Goal: Task Accomplishment & Management: Manage account settings

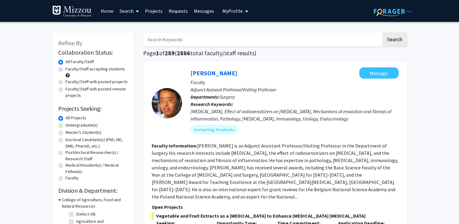
click at [235, 7] on button "My Profile" at bounding box center [235, 11] width 29 height 22
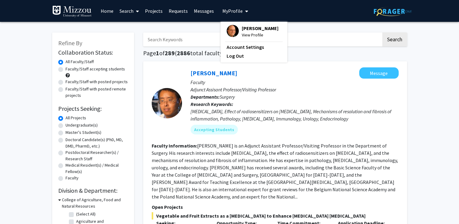
click at [246, 33] on span "View Profile" at bounding box center [260, 35] width 37 height 7
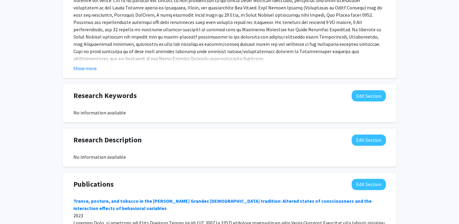
scroll to position [334, 0]
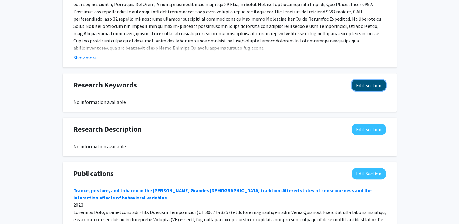
click at [365, 84] on button "Edit Section" at bounding box center [369, 84] width 34 height 11
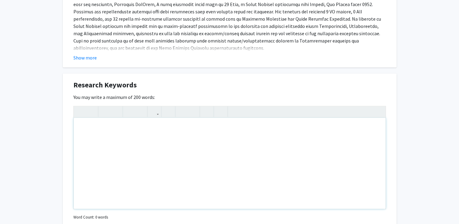
click at [136, 130] on div "Note to users with screen readers: Please deactivate our accessibility plugin f…" at bounding box center [230, 163] width 312 height 91
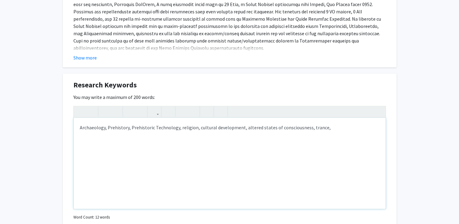
type textarea "Archaeology, Prehistory, Prehistoric Technology, religion, cultural development…"
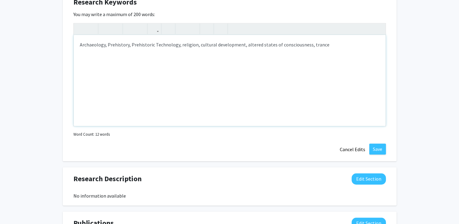
scroll to position [425, 0]
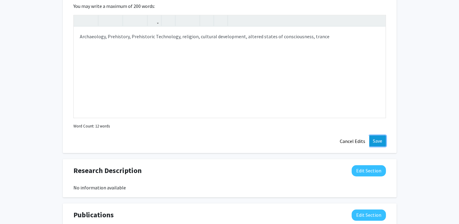
click at [374, 139] on button "Save" at bounding box center [377, 140] width 17 height 11
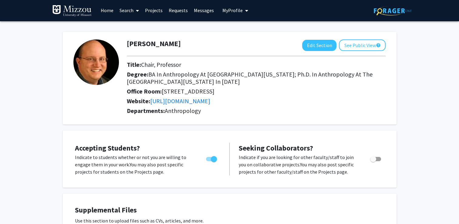
scroll to position [0, 0]
